Goal: Task Accomplishment & Management: Complete application form

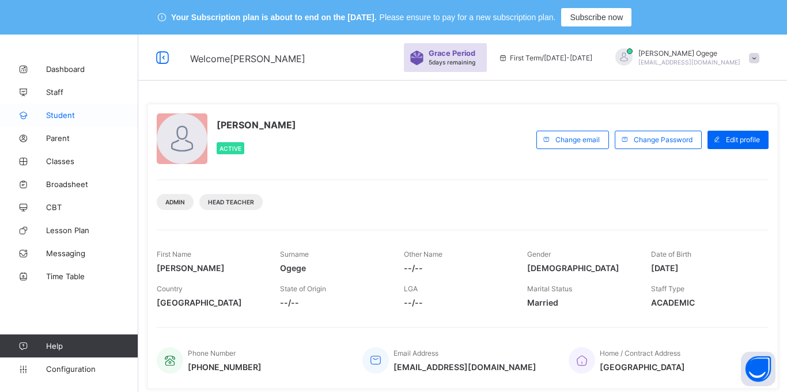
click at [59, 118] on span "Student" at bounding box center [92, 115] width 92 height 9
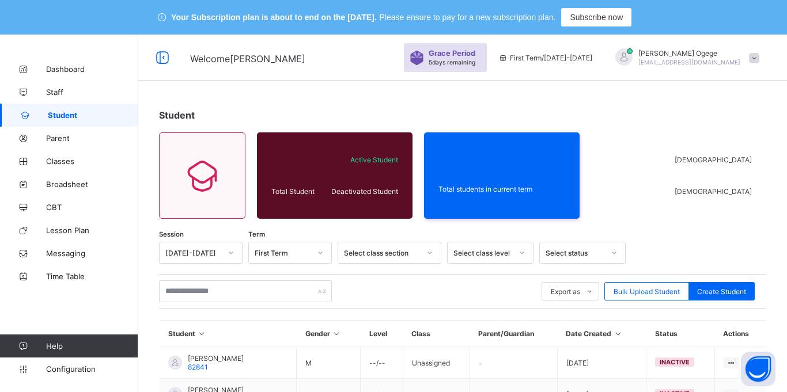
click at [753, 58] on span at bounding box center [754, 58] width 10 height 10
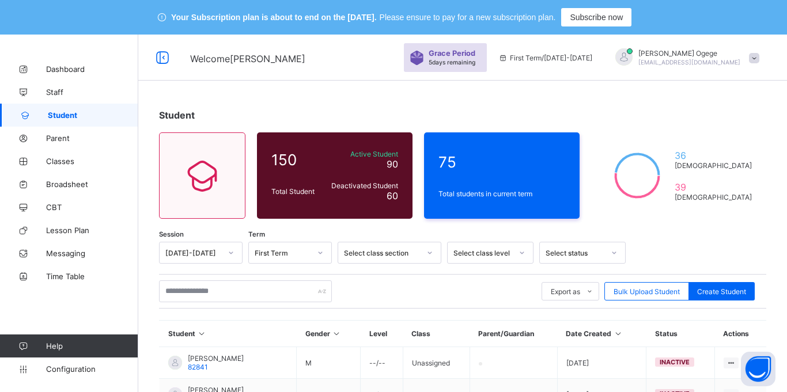
click at [652, 170] on icon at bounding box center [636, 176] width 63 height 58
click at [717, 188] on span "39" at bounding box center [712, 187] width 77 height 12
click at [736, 158] on span "36" at bounding box center [712, 156] width 77 height 12
click at [490, 195] on span "Total students in current term" at bounding box center [501, 193] width 127 height 9
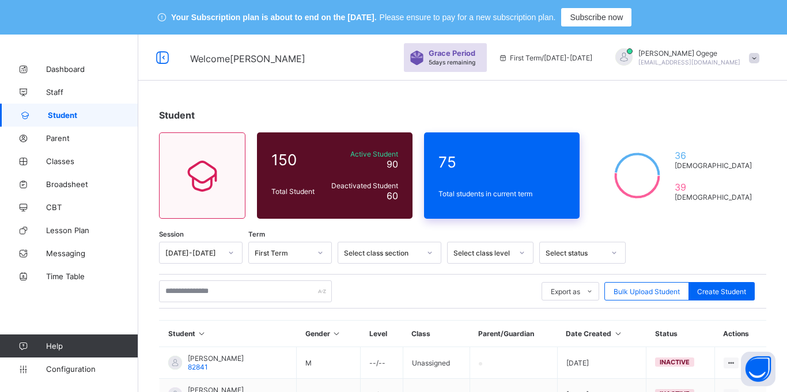
click at [494, 191] on span "Total students in current term" at bounding box center [501, 193] width 127 height 9
click at [497, 189] on span "Total students in current term" at bounding box center [501, 193] width 127 height 9
click at [497, 188] on div "Total students in current term" at bounding box center [501, 194] width 132 height 14
click at [515, 167] on span "75" at bounding box center [501, 162] width 127 height 18
click at [517, 164] on span "75" at bounding box center [501, 162] width 127 height 18
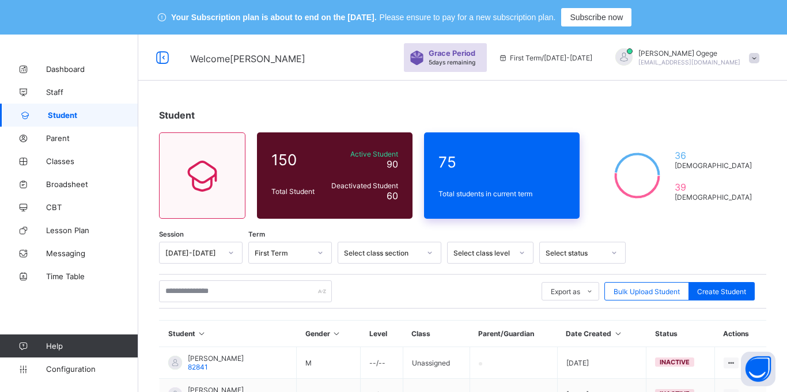
click at [517, 164] on span "75" at bounding box center [501, 162] width 127 height 18
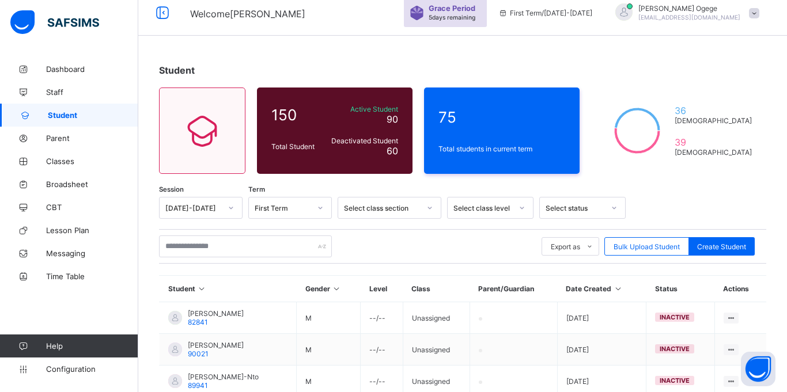
click at [509, 219] on div "Select class level" at bounding box center [490, 208] width 86 height 22
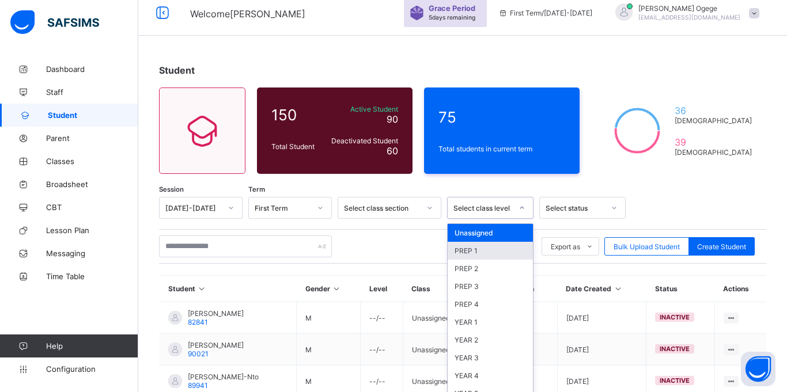
scroll to position [55, 0]
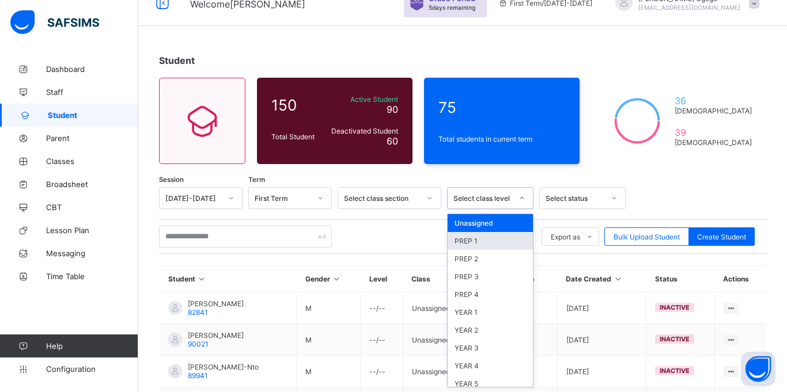
click at [487, 235] on div "PREP 1" at bounding box center [490, 241] width 85 height 18
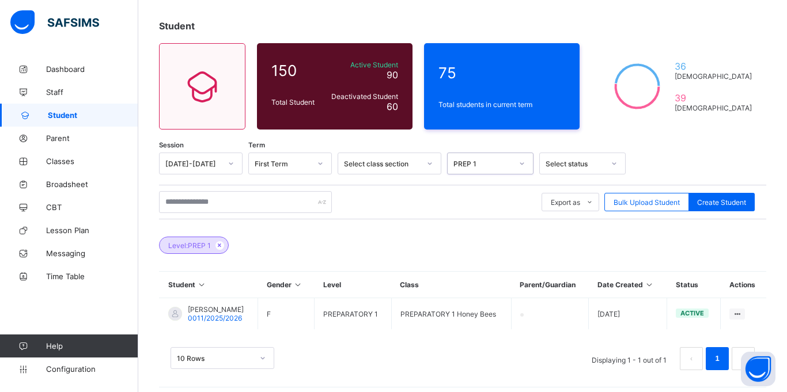
scroll to position [96, 0]
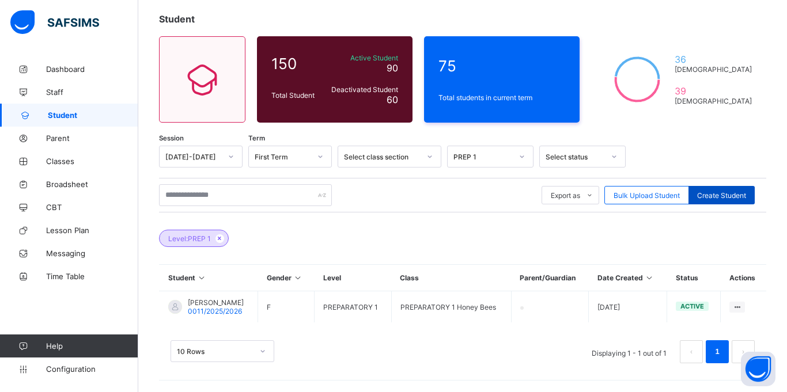
click at [723, 193] on span "Create Student" at bounding box center [721, 195] width 49 height 9
select select "**"
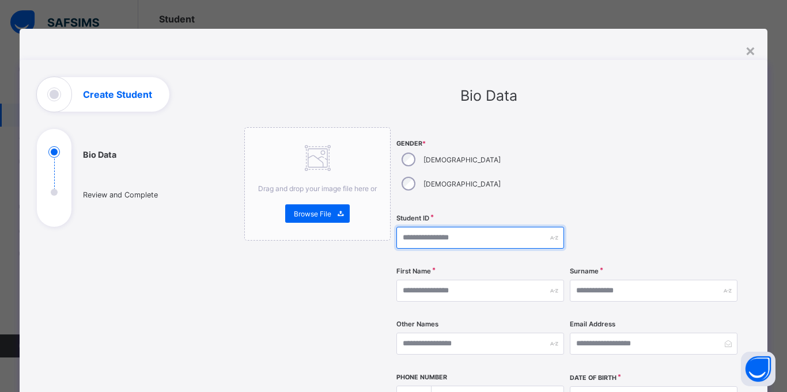
click at [450, 227] on input "text" at bounding box center [480, 238] width 168 height 22
type input "******"
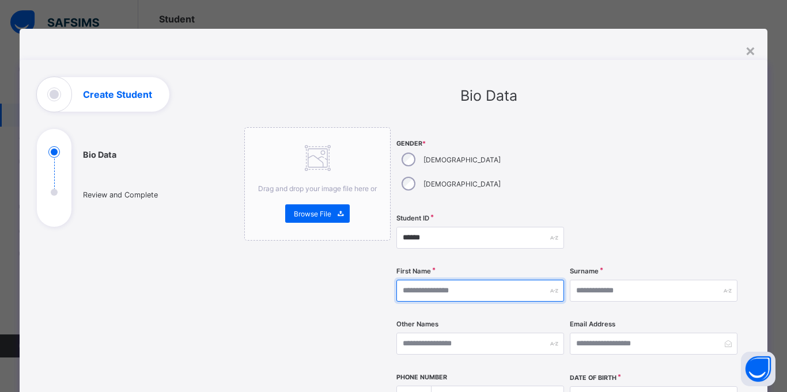
click at [439, 280] on input "text" at bounding box center [480, 291] width 168 height 22
type input "******"
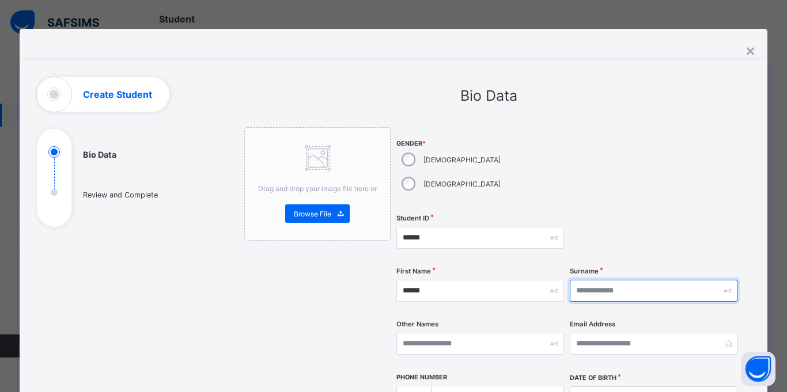
click at [625, 280] on input "text" at bounding box center [654, 291] width 168 height 22
type input "*****"
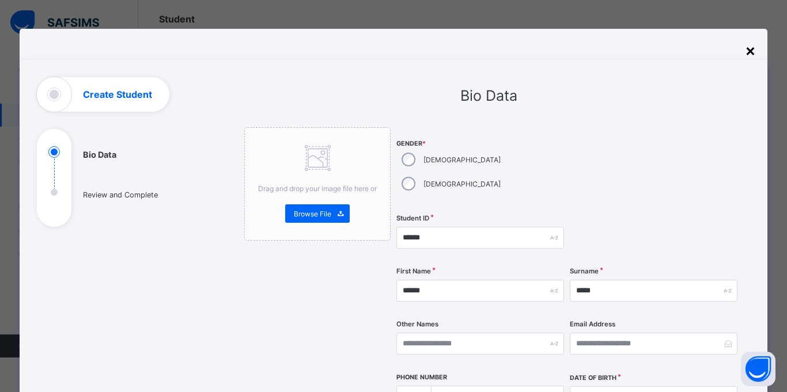
click at [746, 47] on div "×" at bounding box center [750, 50] width 11 height 20
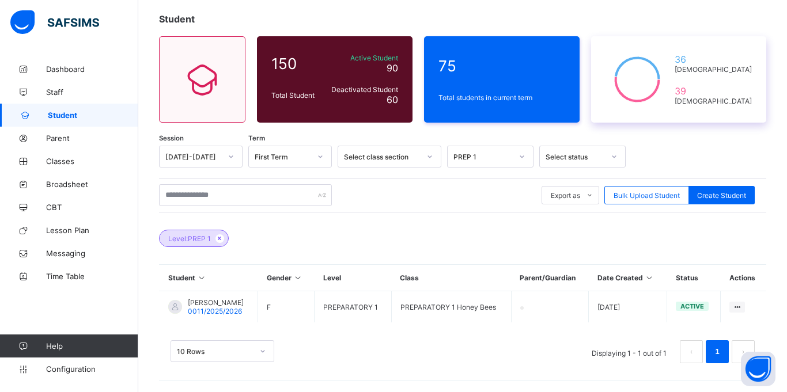
click at [721, 62] on span "36" at bounding box center [712, 60] width 77 height 12
click at [725, 86] on span "39" at bounding box center [712, 91] width 77 height 12
click at [651, 192] on span "Bulk Upload Student" at bounding box center [646, 195] width 66 height 9
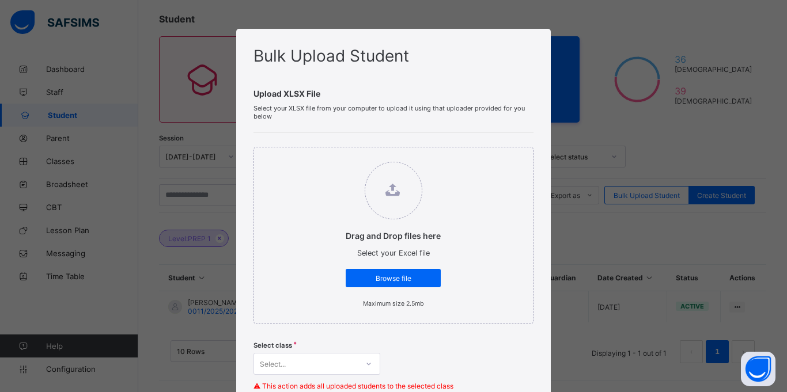
click at [562, 254] on div "Bulk Upload Student Upload XLSX File Select your XLSX file from your computer t…" at bounding box center [393, 196] width 787 height 392
drag, startPoint x: 237, startPoint y: 31, endPoint x: 461, endPoint y: 55, distance: 225.4
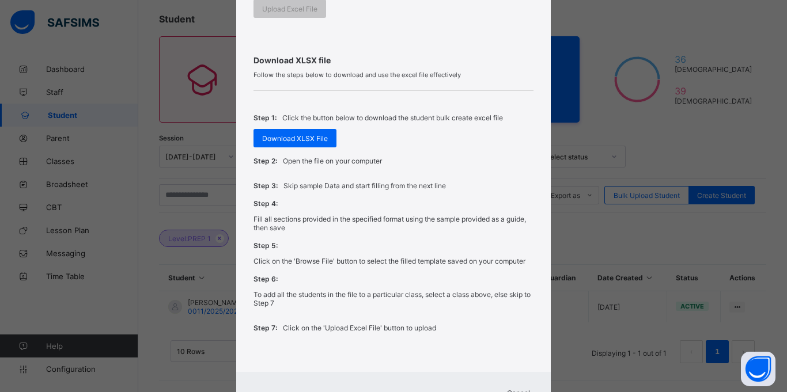
scroll to position [454, 0]
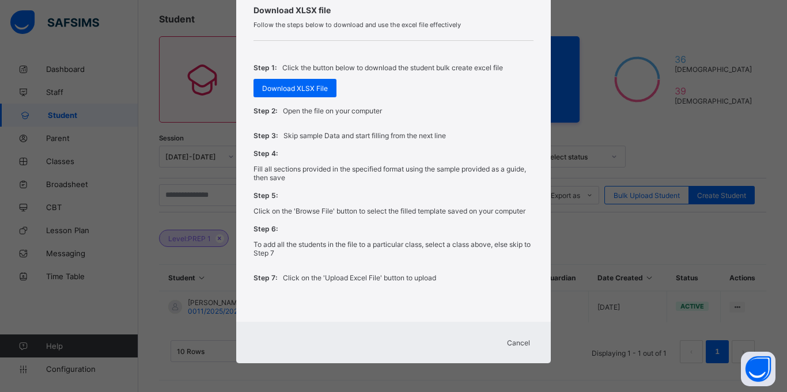
drag, startPoint x: 515, startPoint y: 347, endPoint x: 515, endPoint y: 340, distance: 6.9
click at [515, 347] on div "Cancel" at bounding box center [518, 342] width 41 height 18
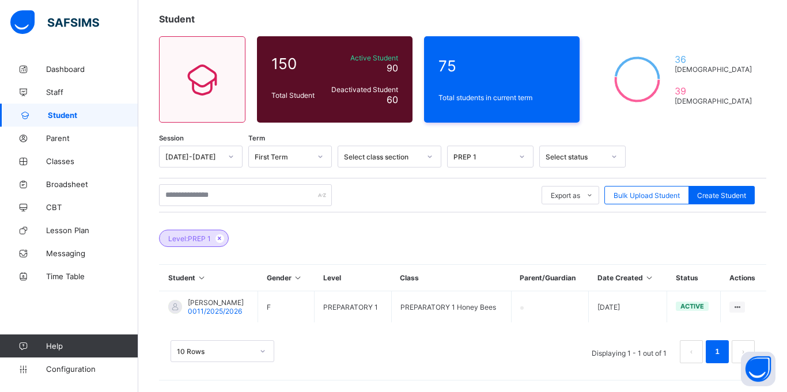
click at [69, 119] on span "Student" at bounding box center [93, 115] width 90 height 9
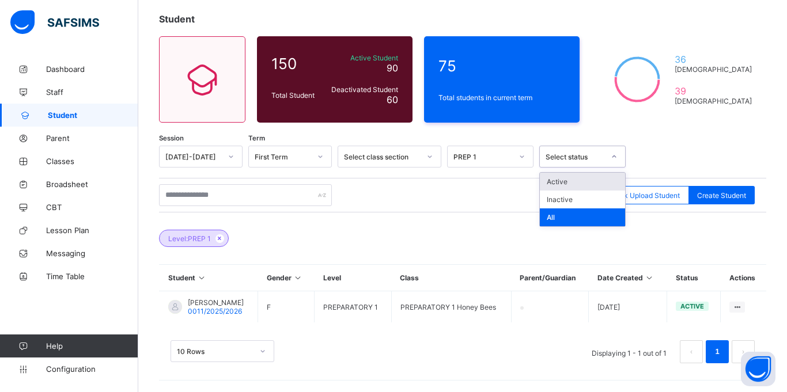
click at [614, 156] on icon at bounding box center [614, 157] width 7 height 12
click at [425, 157] on div at bounding box center [430, 156] width 20 height 18
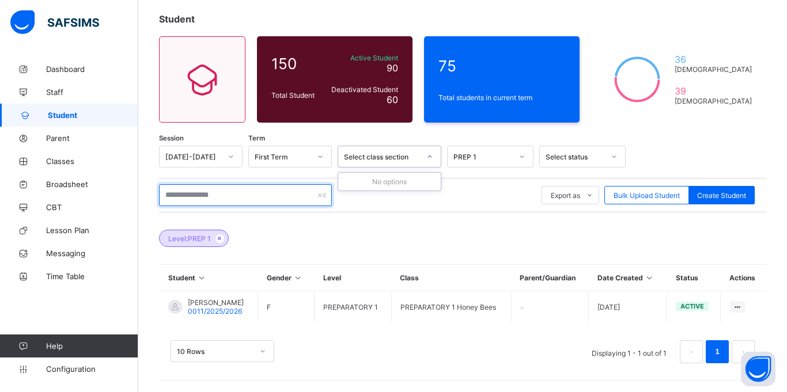
click at [316, 194] on input "text" at bounding box center [245, 195] width 173 height 22
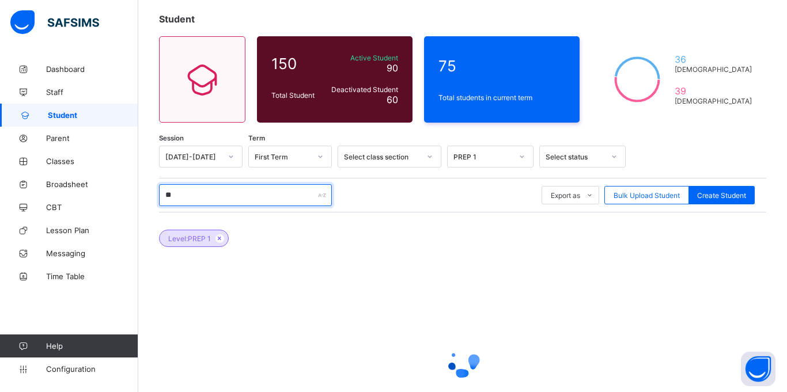
type input "*"
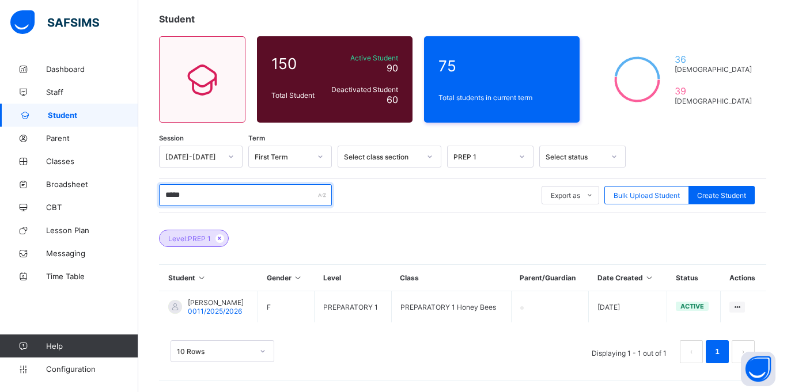
click at [314, 198] on input "*****" at bounding box center [245, 195] width 173 height 22
click at [323, 200] on input "*****" at bounding box center [245, 195] width 173 height 22
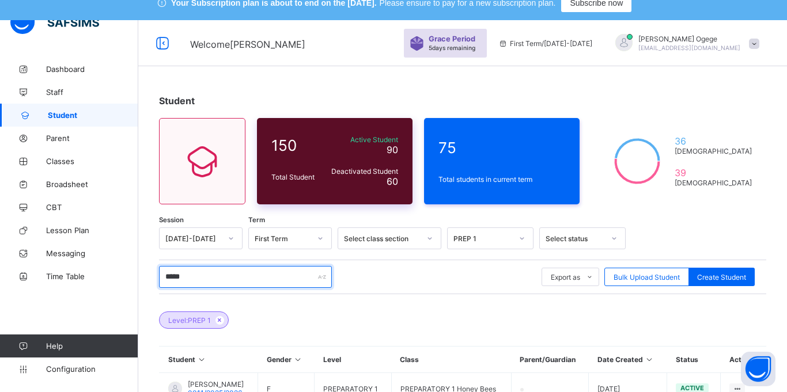
scroll to position [0, 0]
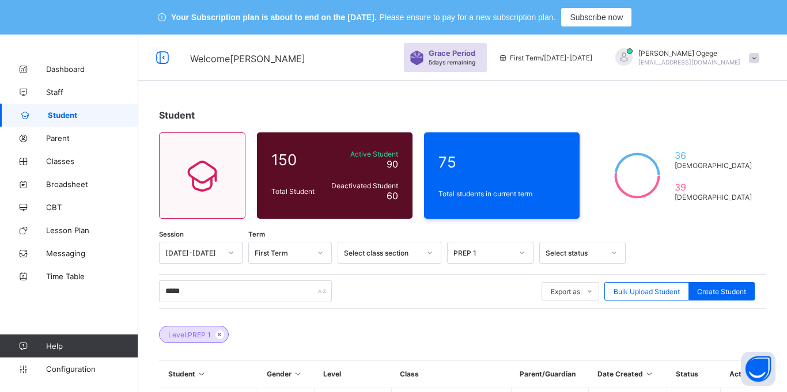
click at [756, 58] on span at bounding box center [754, 58] width 10 height 10
click at [625, 98] on div "Student 150 Total Student Active Student 90 Deactivated Student 60 75 Total stu…" at bounding box center [462, 290] width 649 height 396
click at [186, 288] on input "*****" at bounding box center [245, 291] width 173 height 22
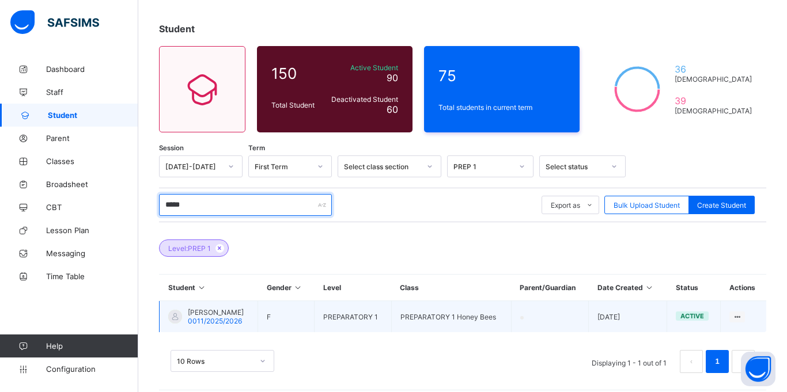
scroll to position [96, 0]
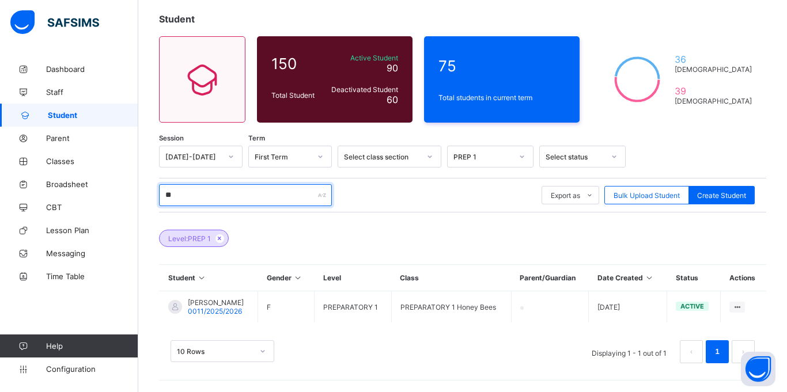
type input "*"
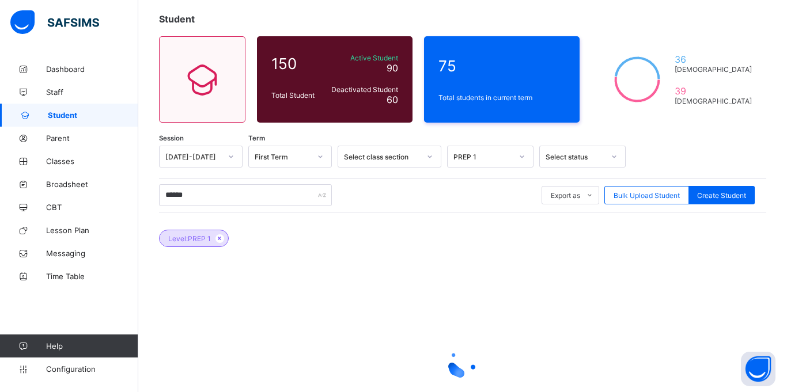
click at [48, 124] on link "Student" at bounding box center [69, 115] width 138 height 23
click at [256, 193] on input "******" at bounding box center [245, 195] width 173 height 22
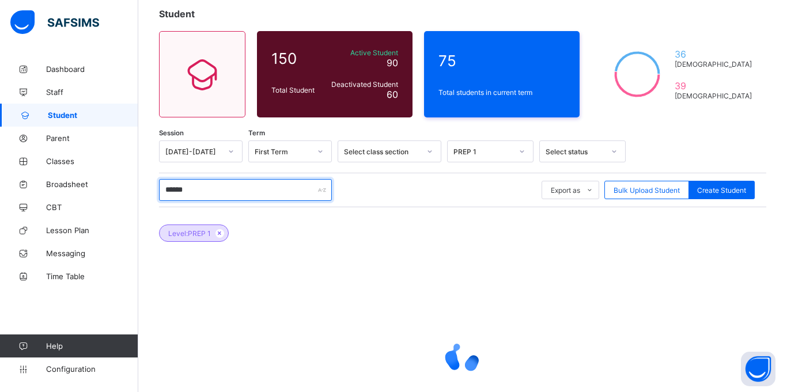
scroll to position [103, 0]
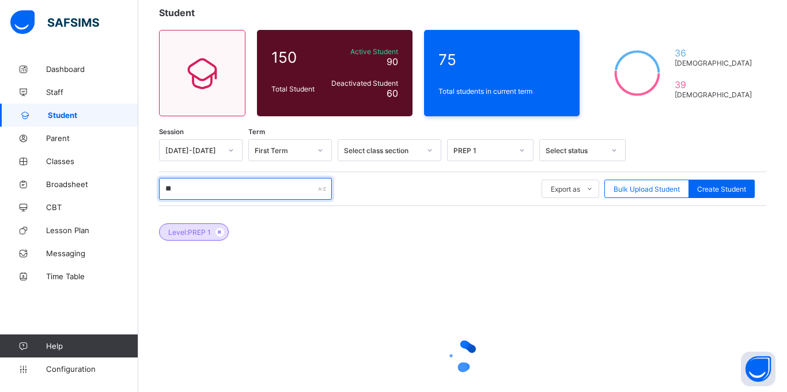
type input "*"
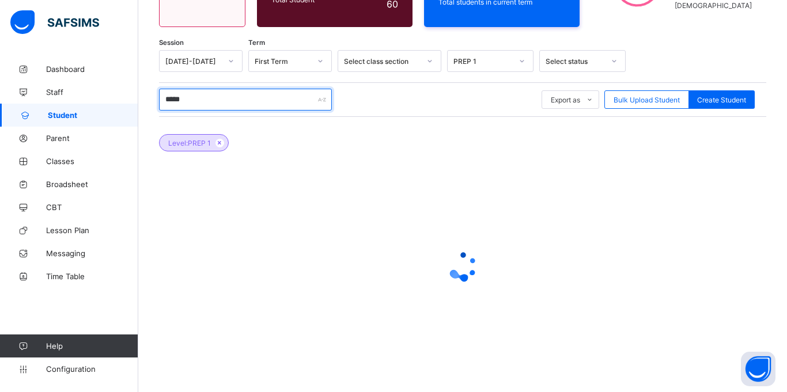
scroll to position [193, 0]
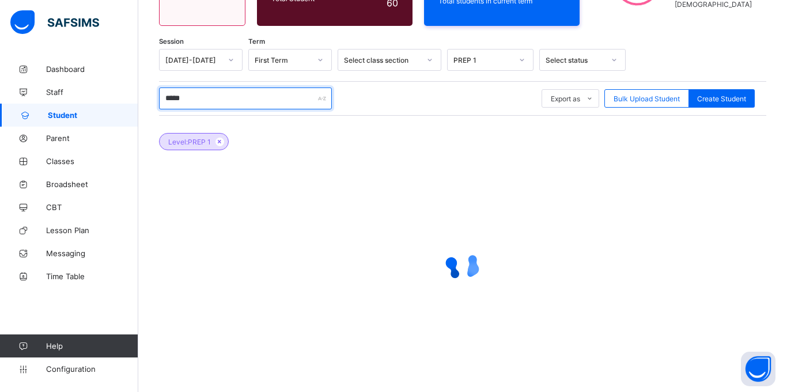
click at [170, 101] on input "*****" at bounding box center [245, 99] width 173 height 22
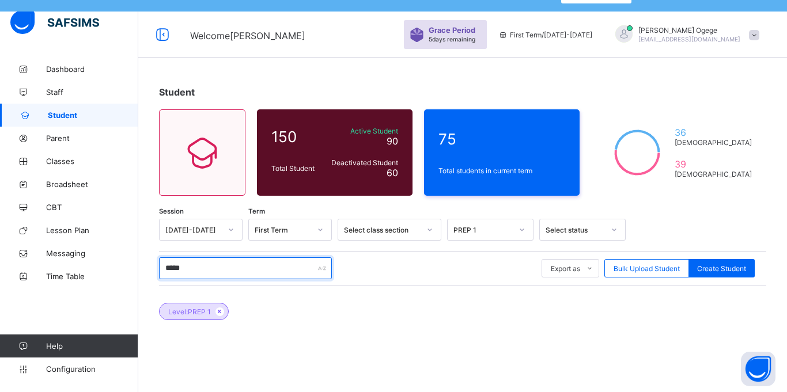
scroll to position [0, 0]
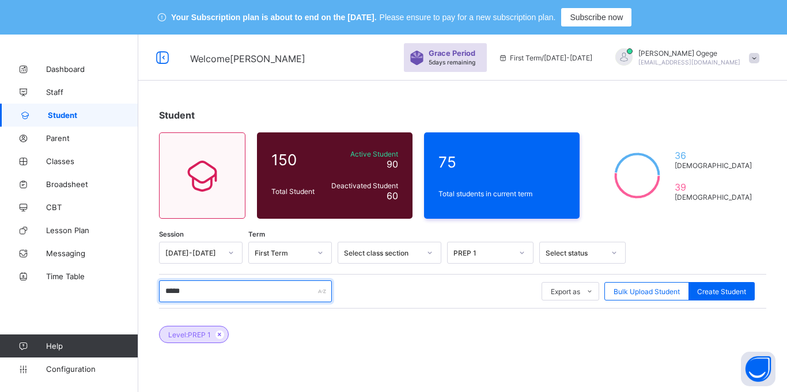
type input "*****"
click at [525, 253] on div "PREP 1" at bounding box center [490, 253] width 86 height 22
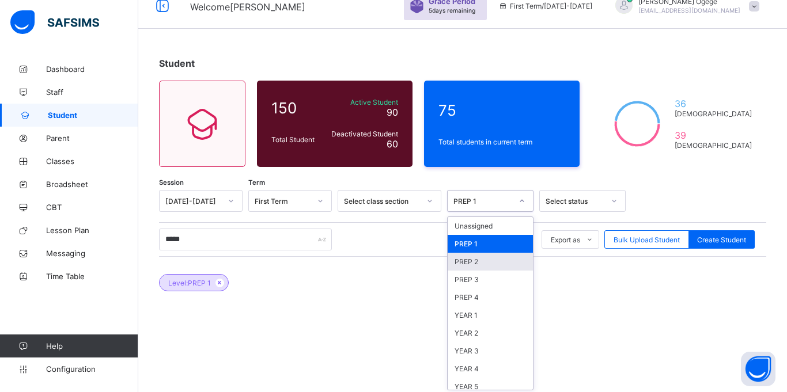
scroll to position [55, 0]
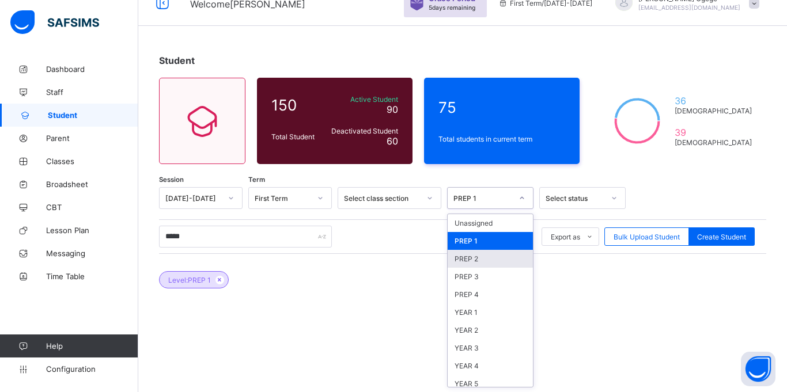
click at [486, 266] on div "PREP 2" at bounding box center [490, 259] width 85 height 18
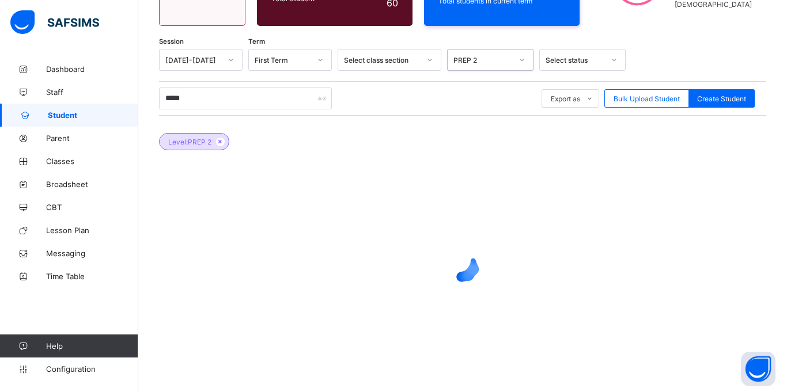
scroll to position [0, 0]
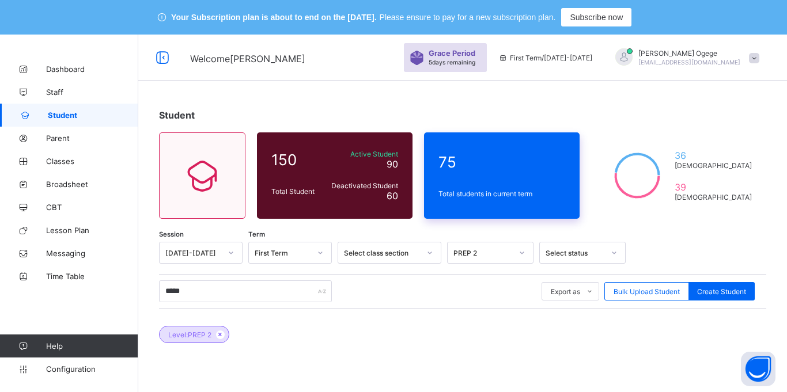
click at [484, 196] on span "Total students in current term" at bounding box center [501, 193] width 127 height 9
click at [549, 194] on span "Total students in current term" at bounding box center [501, 193] width 127 height 9
click at [452, 164] on span "75" at bounding box center [501, 162] width 127 height 18
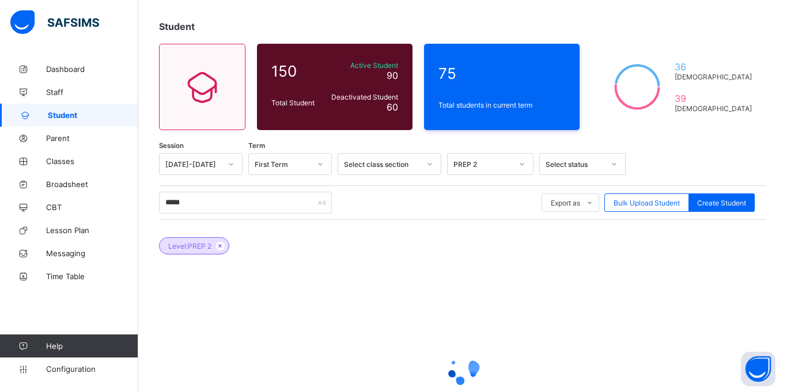
scroll to position [85, 0]
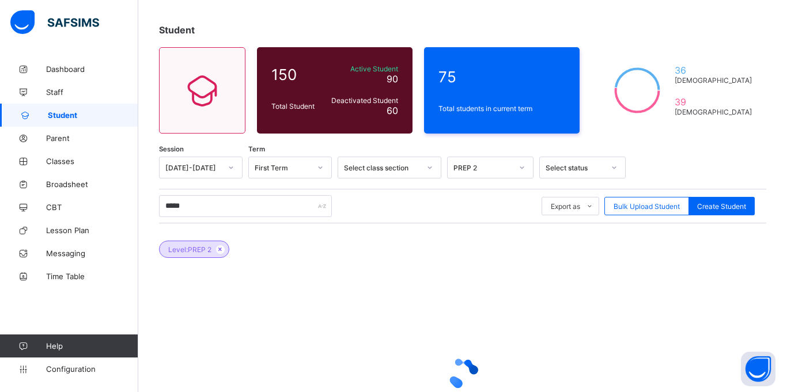
click at [522, 164] on icon at bounding box center [521, 168] width 7 height 12
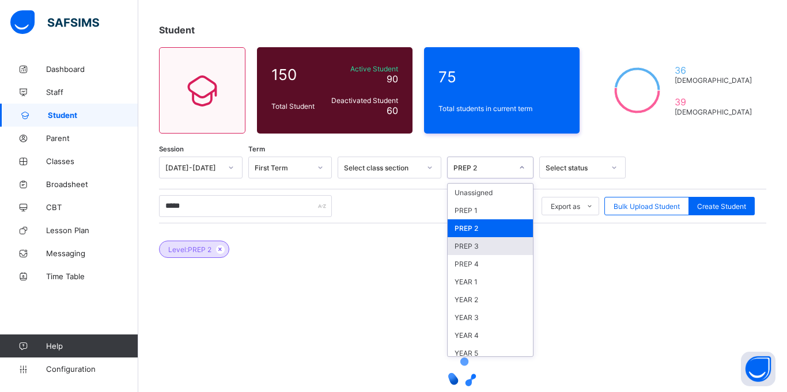
click at [483, 248] on div "PREP 3" at bounding box center [490, 246] width 85 height 18
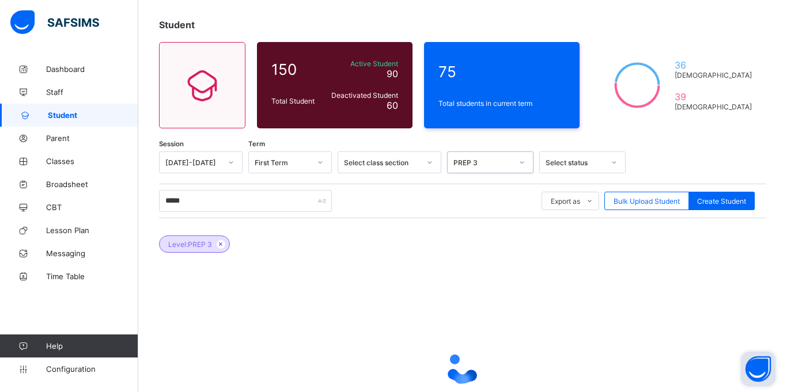
scroll to position [96, 0]
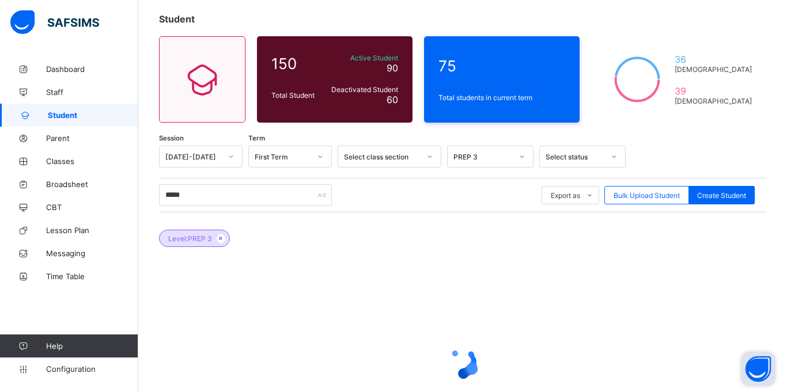
click at [742, 379] on button "Open asap" at bounding box center [758, 369] width 35 height 35
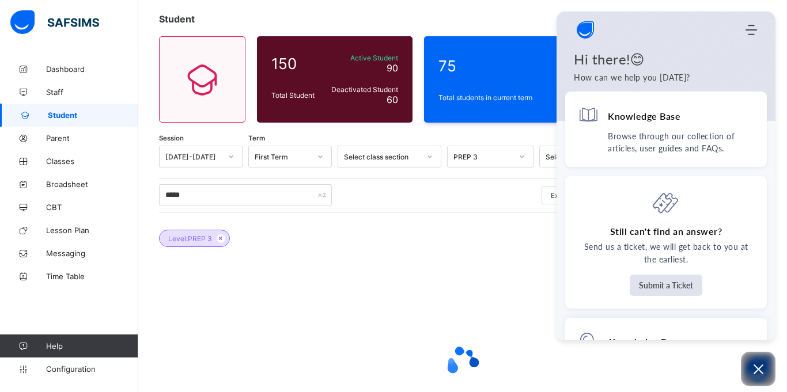
click at [661, 367] on div at bounding box center [462, 362] width 607 height 46
drag, startPoint x: 764, startPoint y: 372, endPoint x: 749, endPoint y: 370, distance: 15.0
click at [764, 372] on icon "Open asap" at bounding box center [758, 369] width 14 height 14
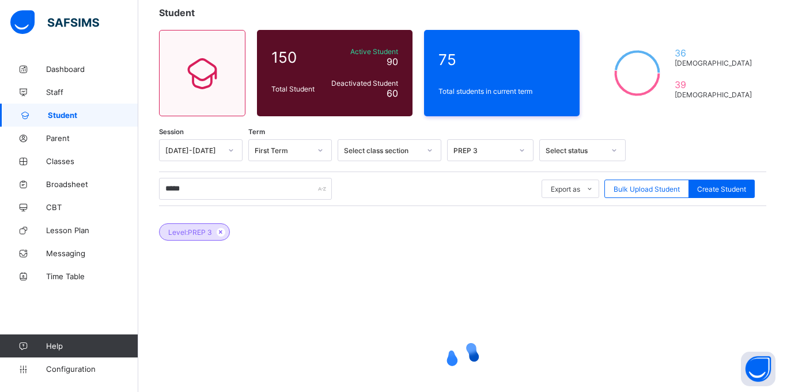
scroll to position [108, 0]
